Goal: Find specific page/section: Find specific page/section

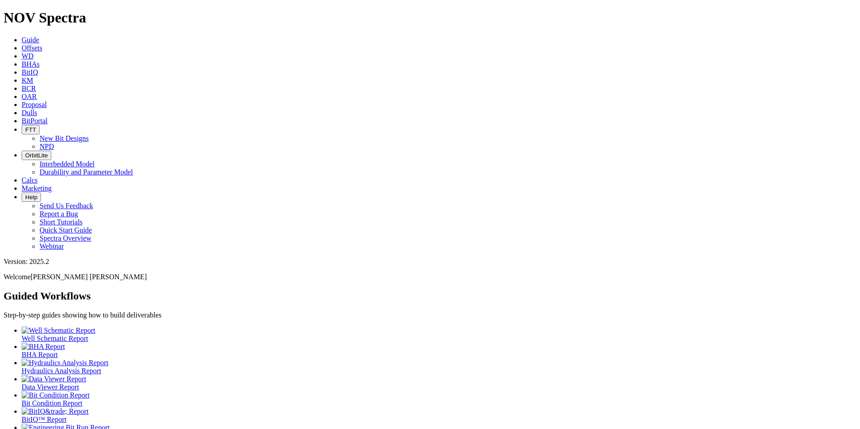
click at [37, 109] on span "Dulls" at bounding box center [30, 113] width 16 height 8
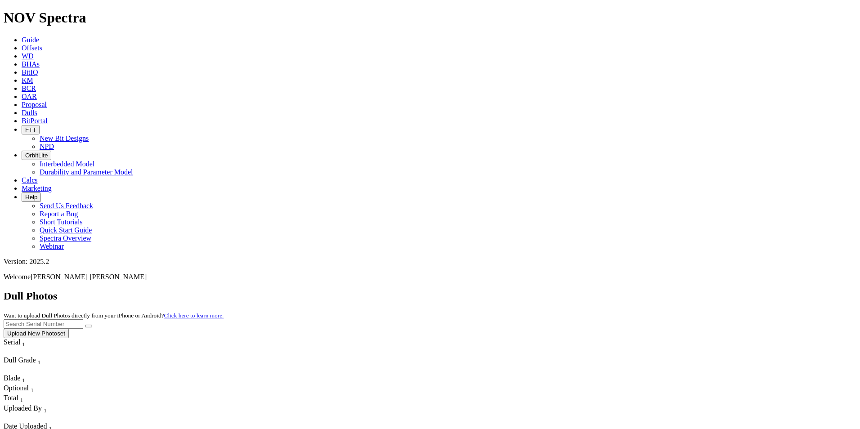
click at [83, 319] on input "text" at bounding box center [44, 323] width 80 height 9
paste input "A308789"
type input "A308789"
click at [92, 325] on button "submit" at bounding box center [88, 326] width 7 height 3
